Goal: Task Accomplishment & Management: Manage account settings

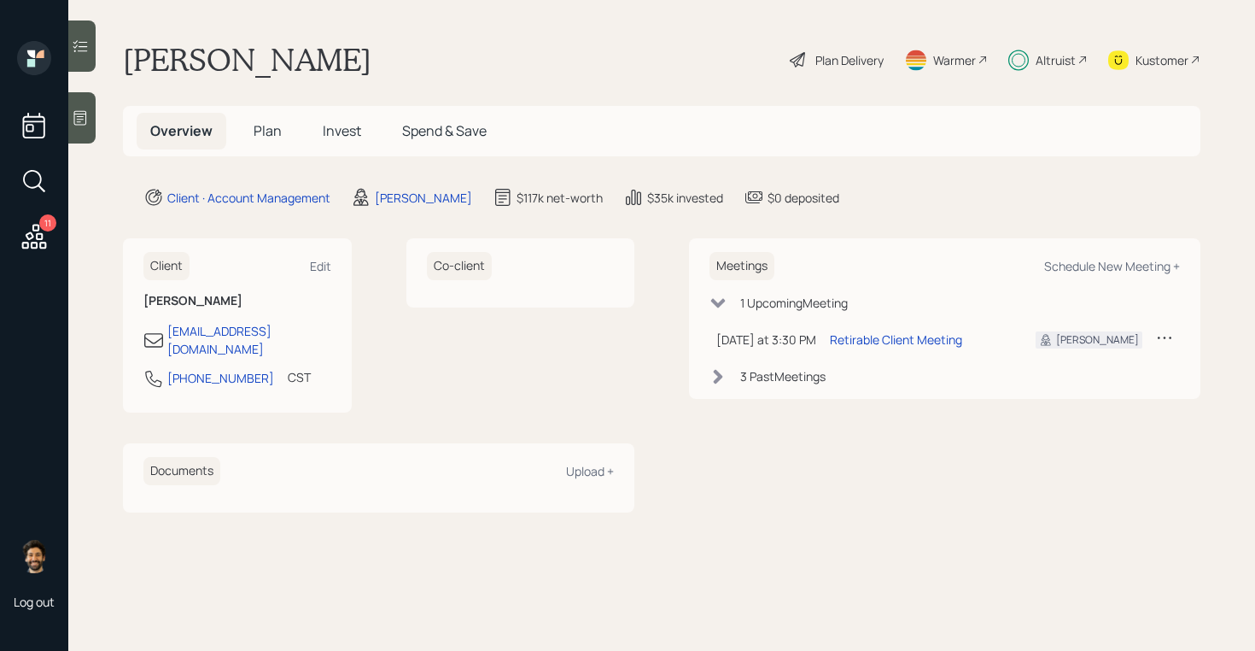
click at [276, 127] on span "Plan" at bounding box center [268, 130] width 28 height 19
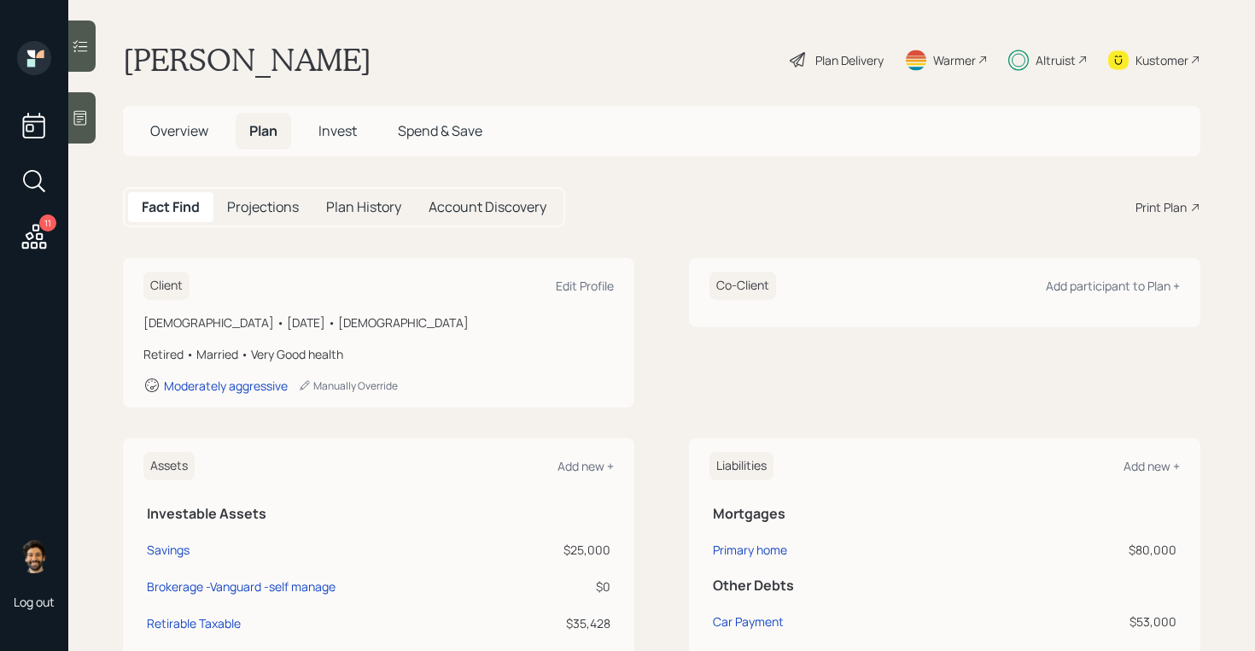
click at [306, 270] on div "Client Edit Profile [DEMOGRAPHIC_DATA] • [DATE] • [DEMOGRAPHIC_DATA] Retired • …" at bounding box center [379, 332] width 512 height 149
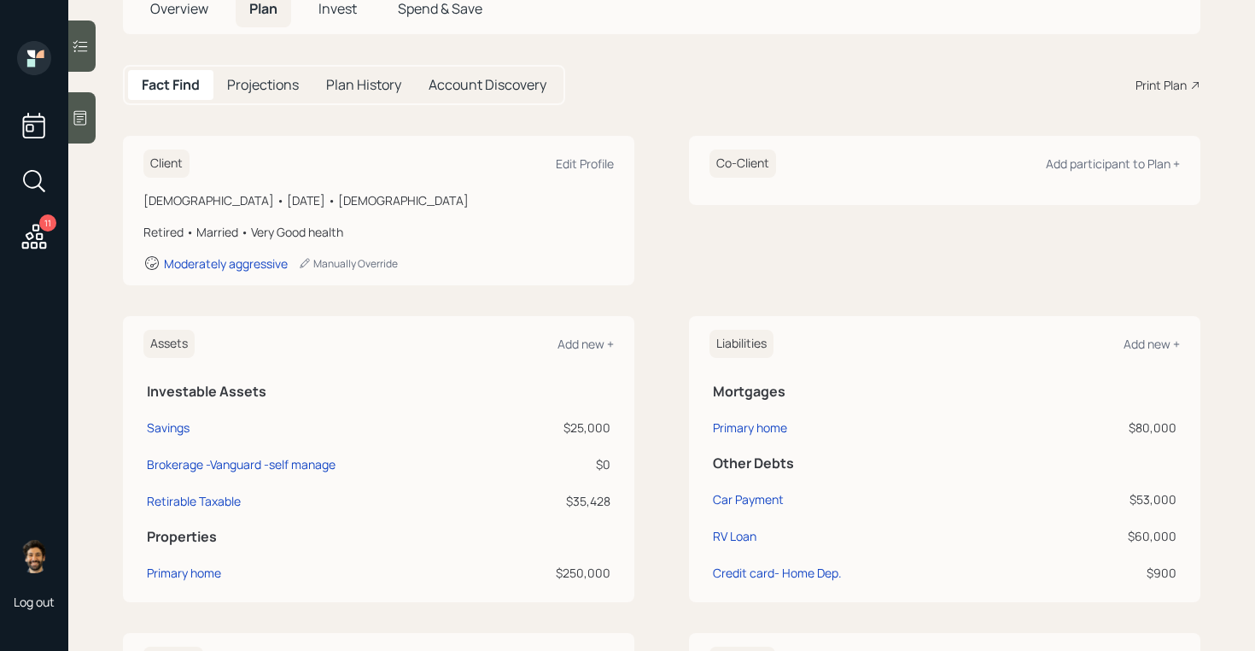
scroll to position [165, 0]
